Goal: Go to known website: Go to known website

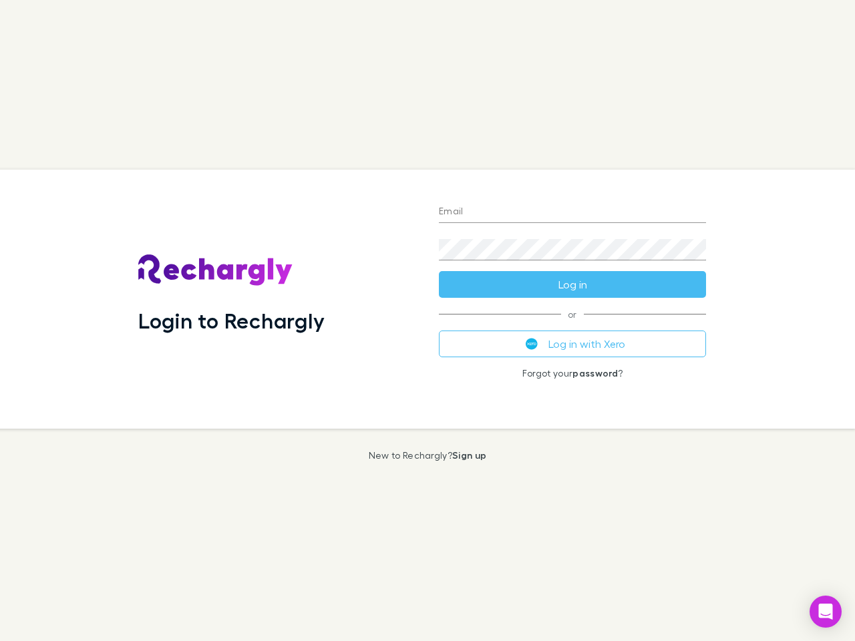
click at [427, 321] on div "Login to Rechargly" at bounding box center [278, 299] width 301 height 259
click at [572, 212] on input "Email" at bounding box center [572, 212] width 267 height 21
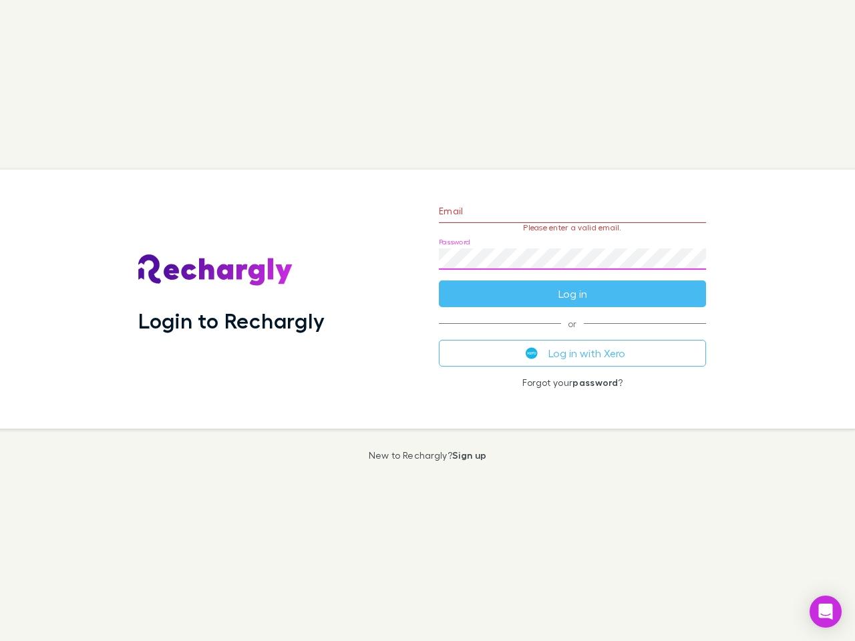
click at [572, 285] on form "Email Please enter a valid email. Password Log in" at bounding box center [572, 249] width 267 height 116
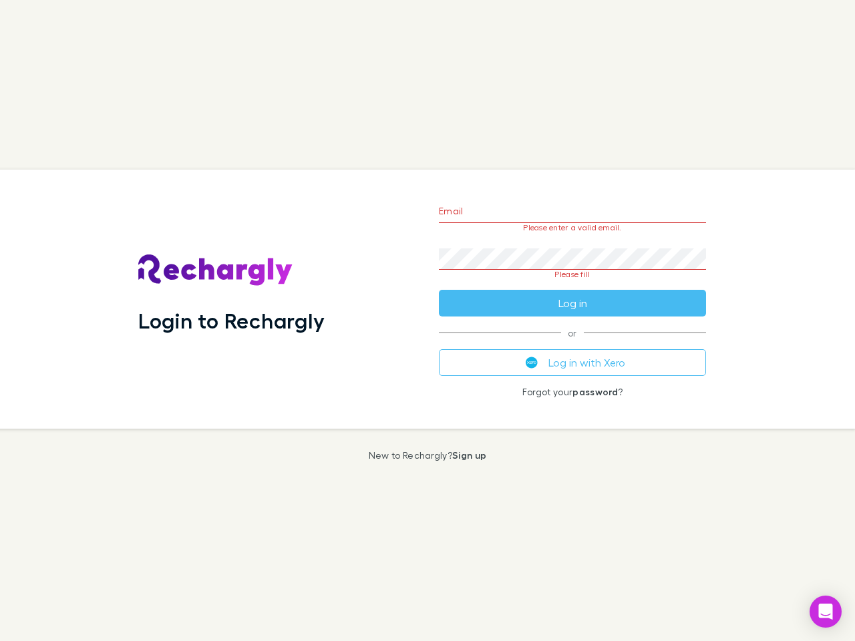
click at [572, 344] on div "Email Please enter a valid email. Password Please fill Log in or Log in with Xe…" at bounding box center [572, 299] width 289 height 259
click at [825, 612] on icon "Open Intercom Messenger" at bounding box center [826, 612] width 14 height 16
